Goal: Information Seeking & Learning: Learn about a topic

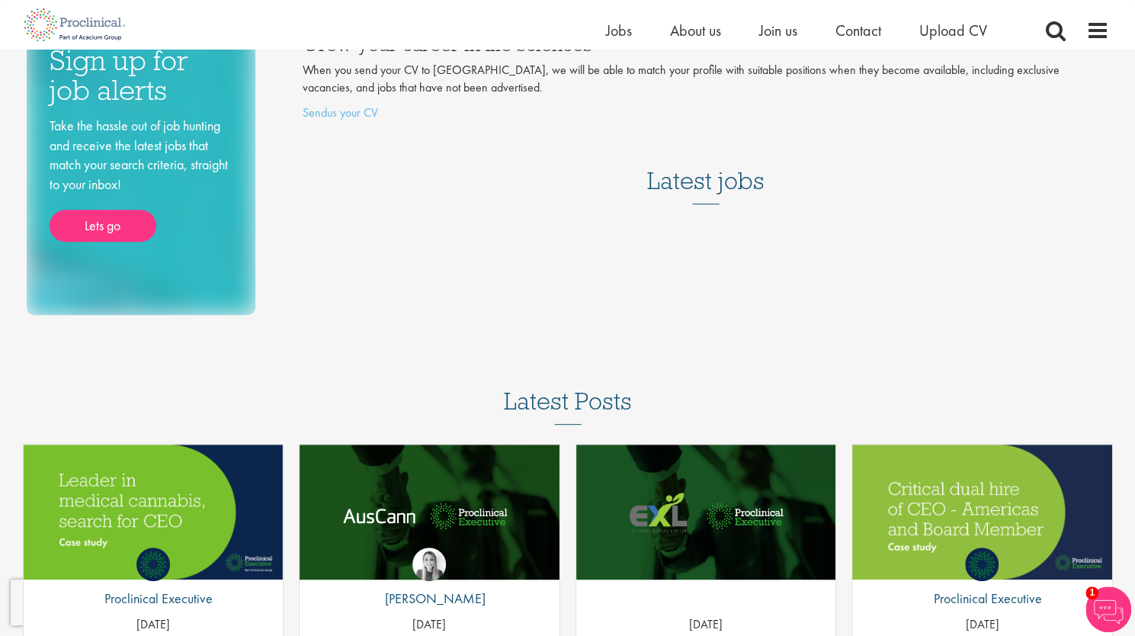
scroll to position [219, 0]
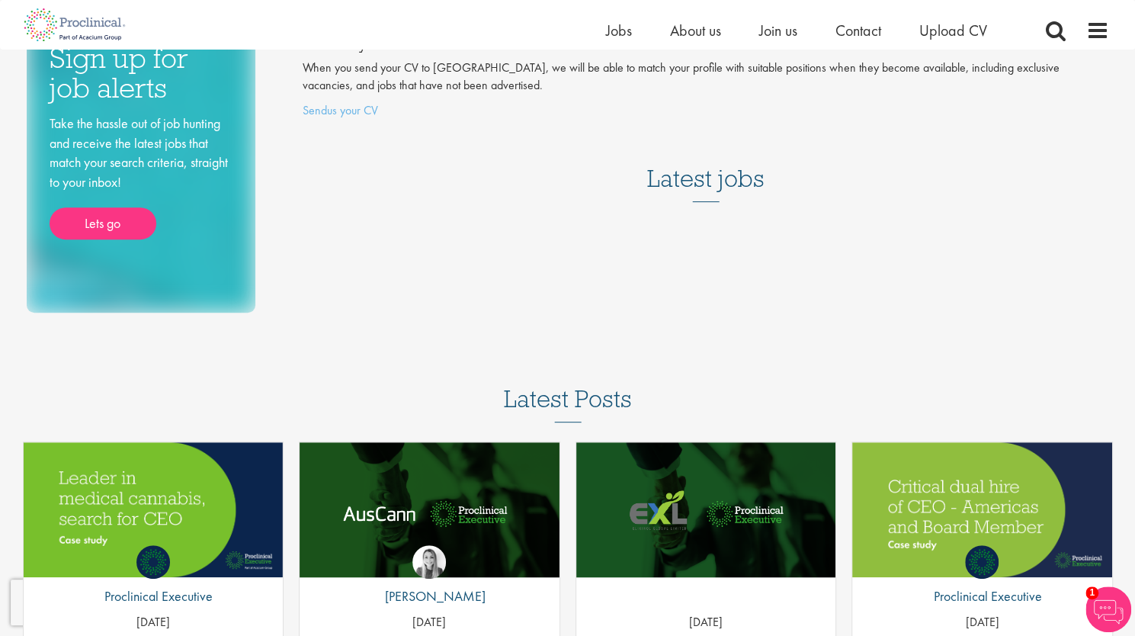
click at [716, 162] on h3 "Latest jobs" at bounding box center [705, 164] width 117 height 75
click at [698, 187] on div "Latest jobs" at bounding box center [706, 174] width 806 height 94
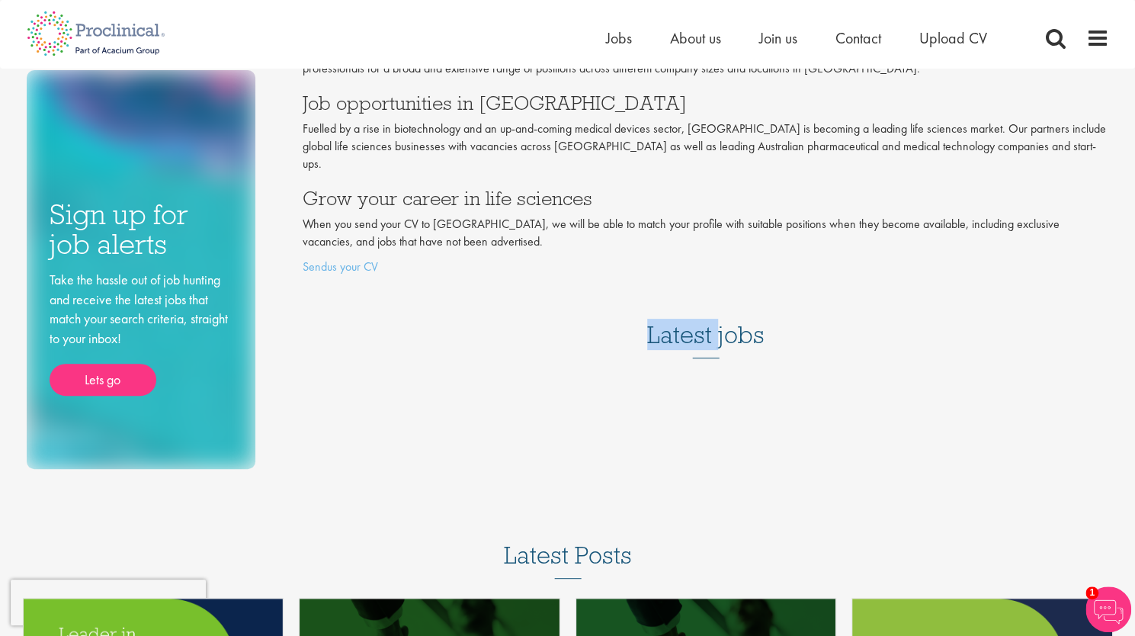
scroll to position [0, 0]
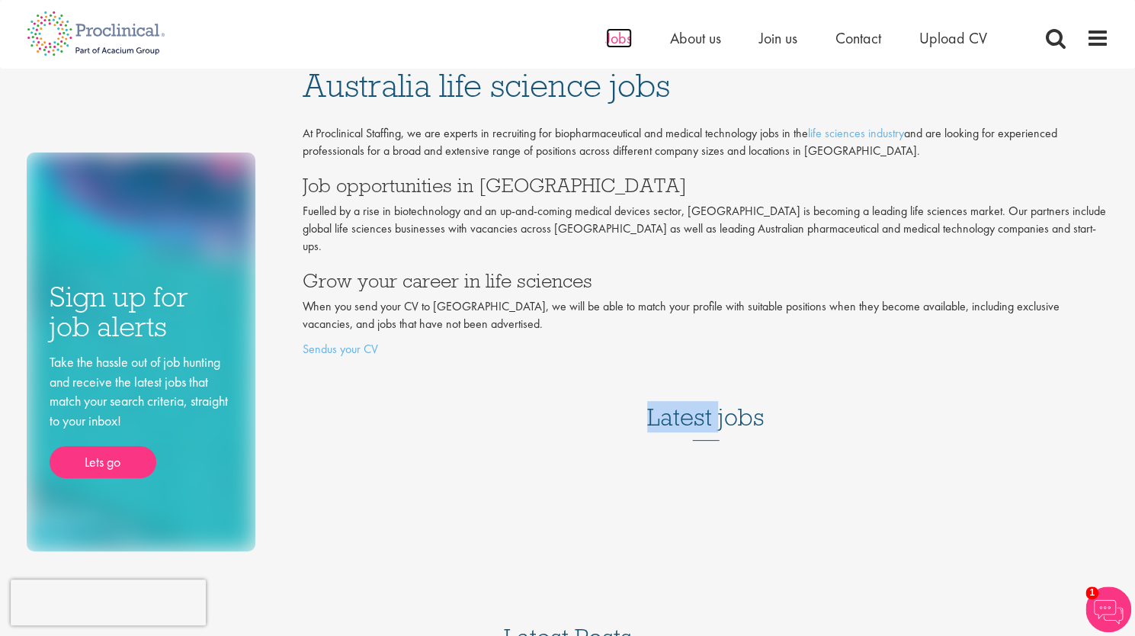
click at [616, 37] on span "Jobs" at bounding box center [619, 38] width 26 height 20
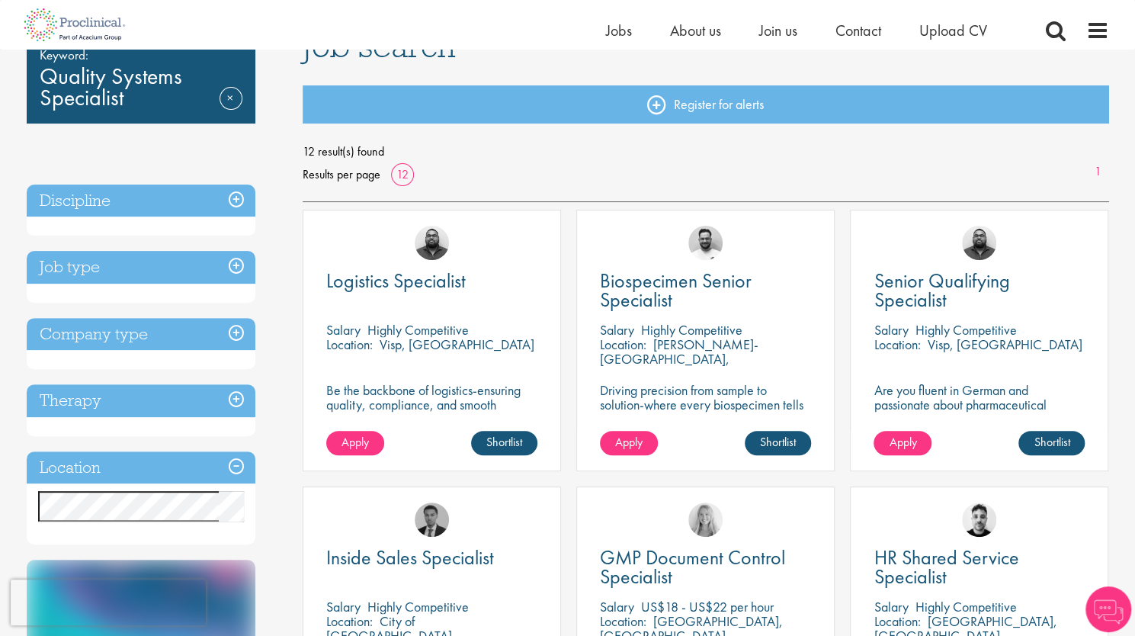
scroll to position [145, 0]
